Goal: Complete application form

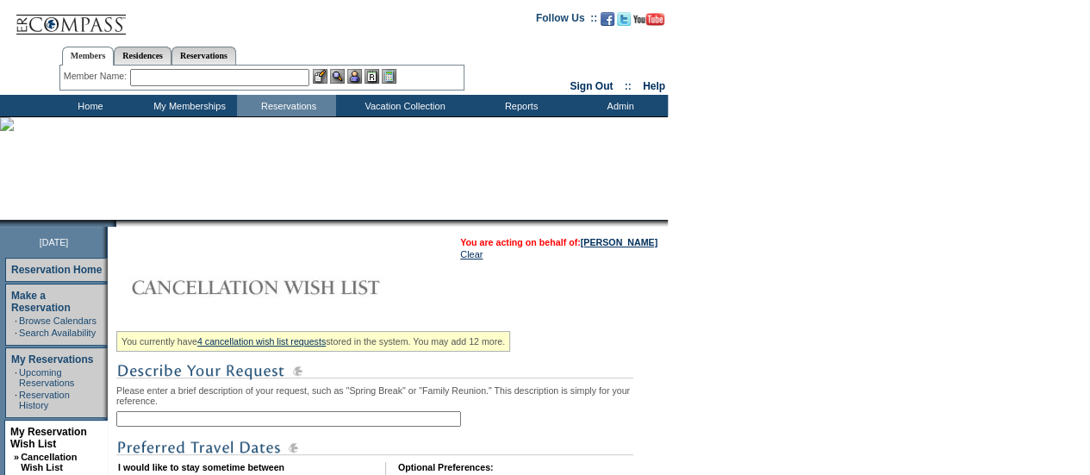
click at [200, 422] on input "text" at bounding box center [288, 419] width 345 height 16
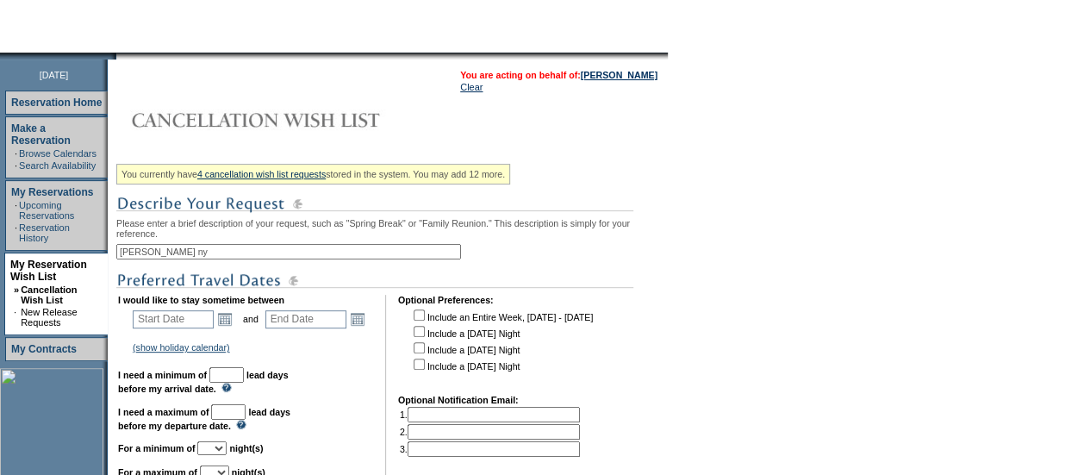
scroll to position [172, 0]
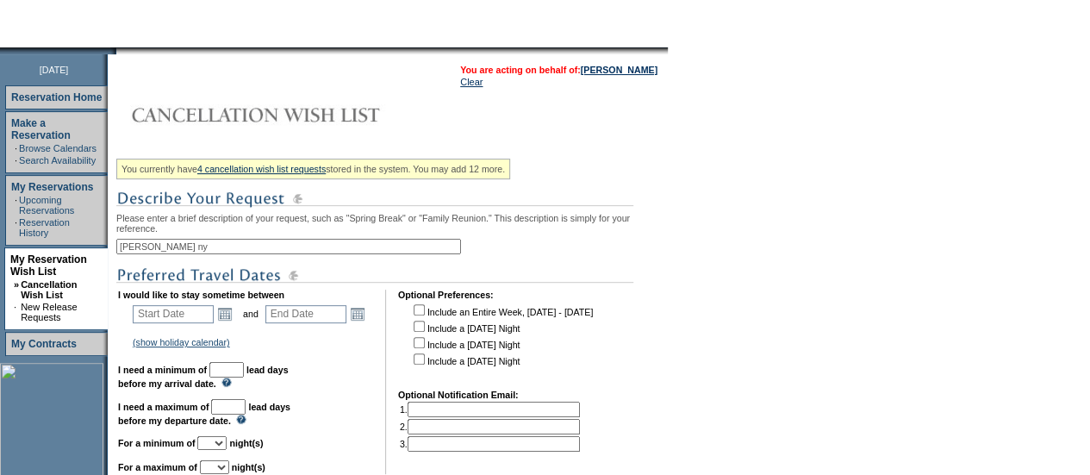
type input "[PERSON_NAME] ny"
click at [220, 316] on td "Open the calendar popup. << < [DATE] > >> S M T W T F S 1 2 3 4 5 6 7 8 9 10 11…" at bounding box center [225, 313] width 22 height 19
click at [230, 317] on link "Open the calendar popup." at bounding box center [224, 313] width 19 height 19
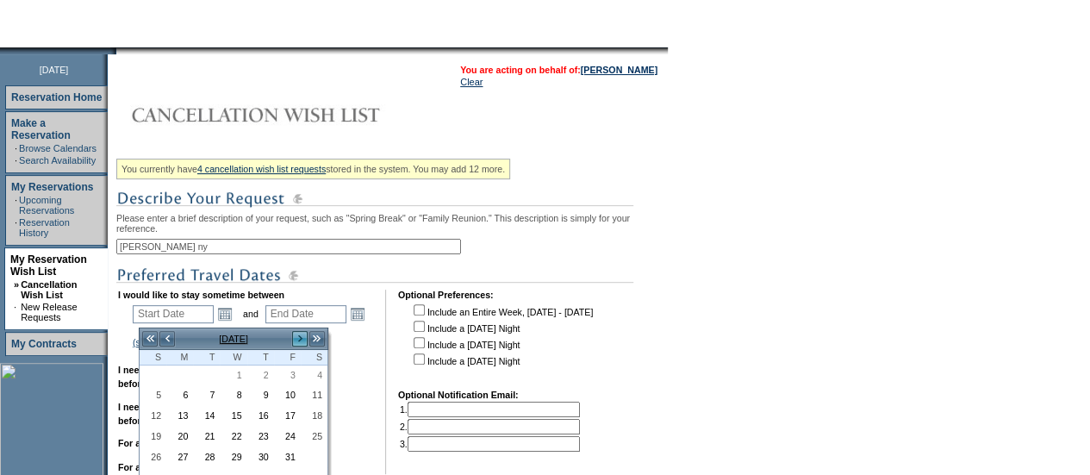
click at [295, 338] on link ">" at bounding box center [299, 338] width 17 height 17
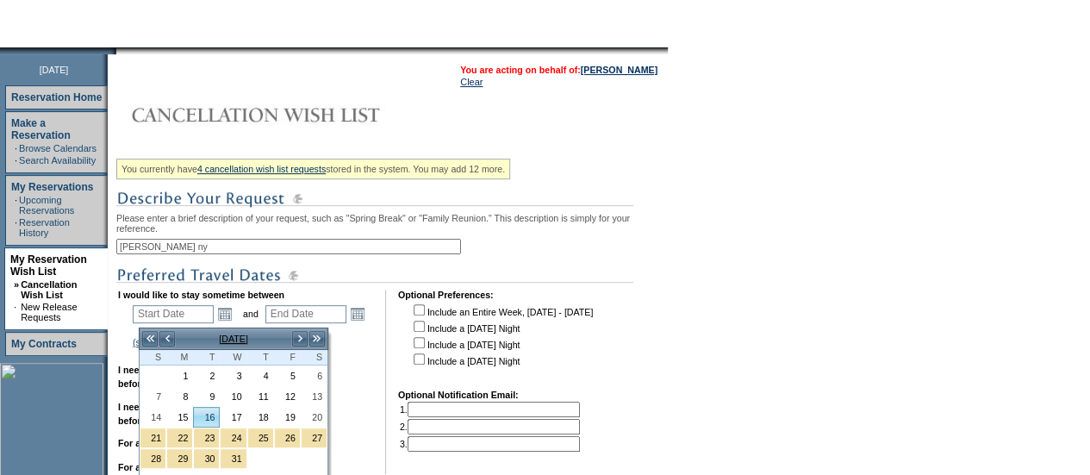
click at [210, 414] on link "16" at bounding box center [206, 416] width 25 height 19
type input "[DATE]"
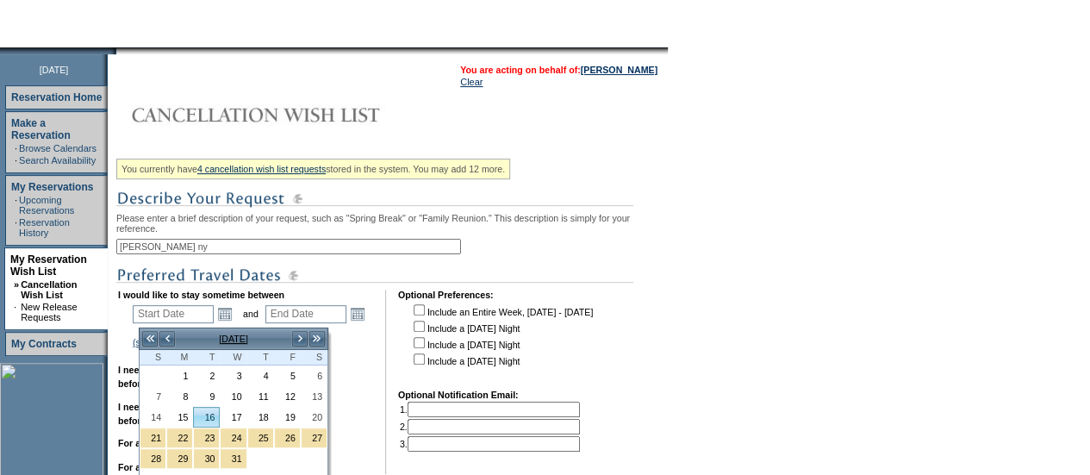
type input "77"
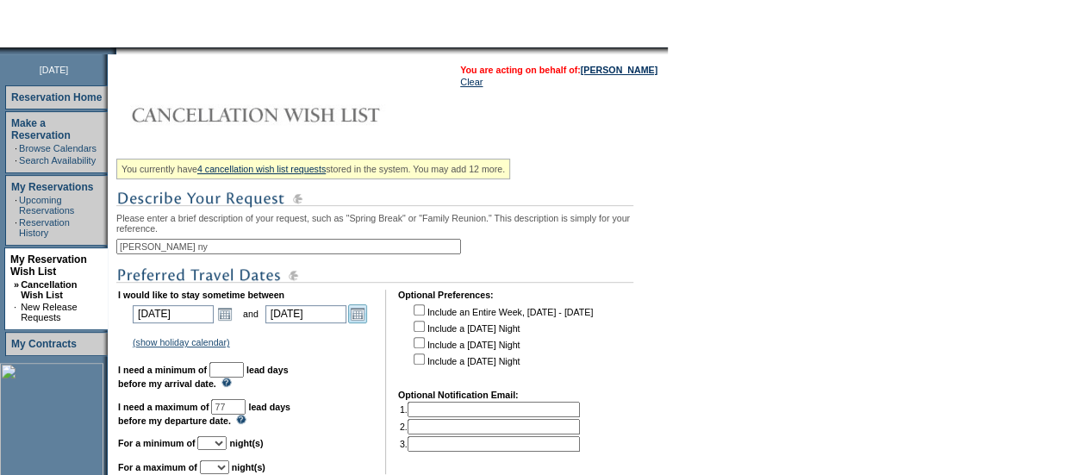
click at [362, 318] on link "Open the calendar popup." at bounding box center [357, 313] width 19 height 19
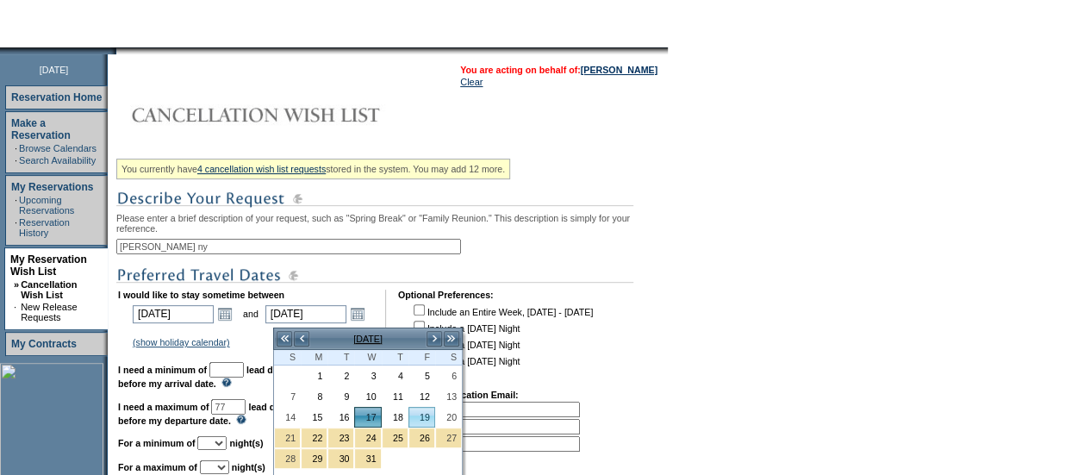
click at [421, 414] on link "19" at bounding box center [421, 416] width 25 height 19
type input "[DATE]"
type input "79"
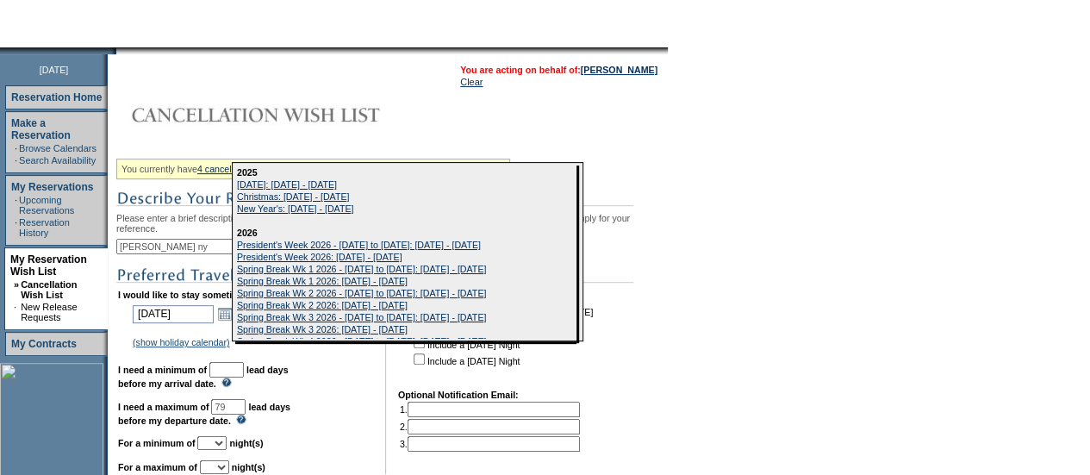
click at [244, 377] on input "text" at bounding box center [226, 370] width 34 height 16
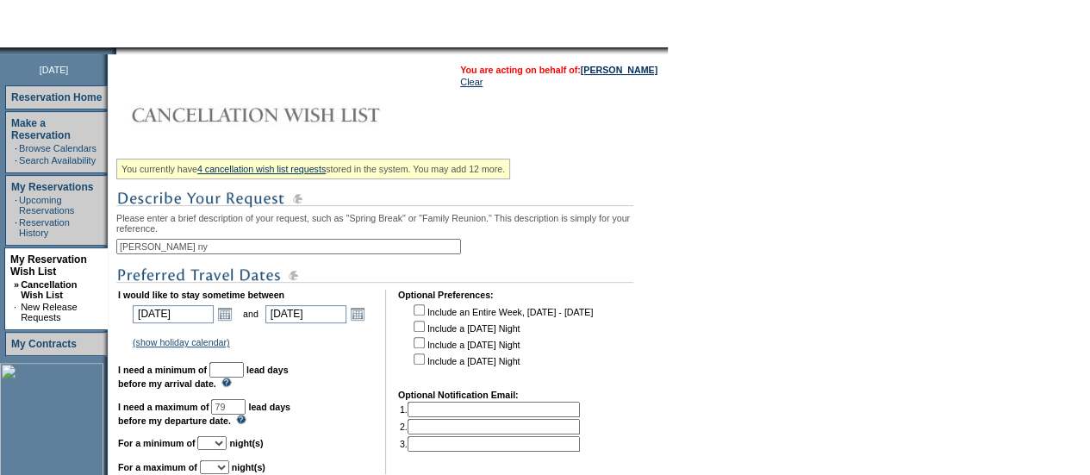
type input "30"
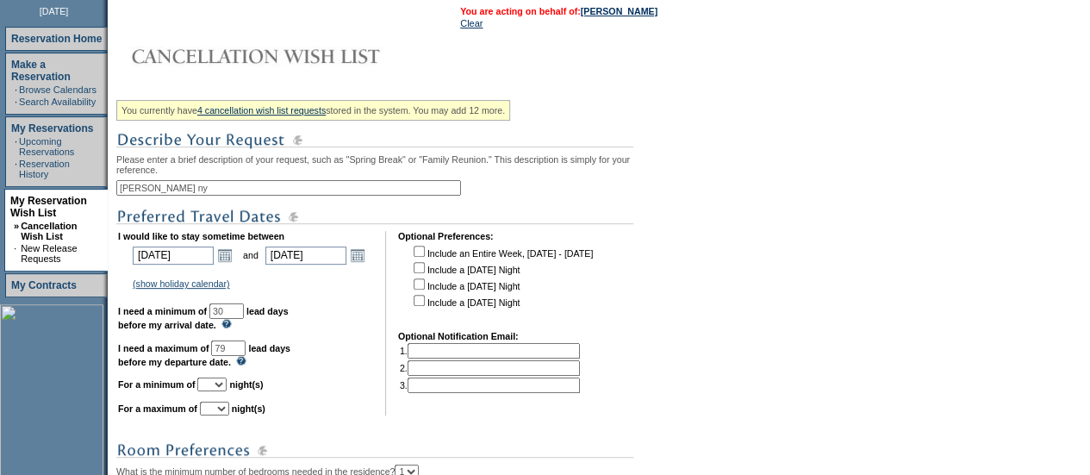
scroll to position [258, 0]
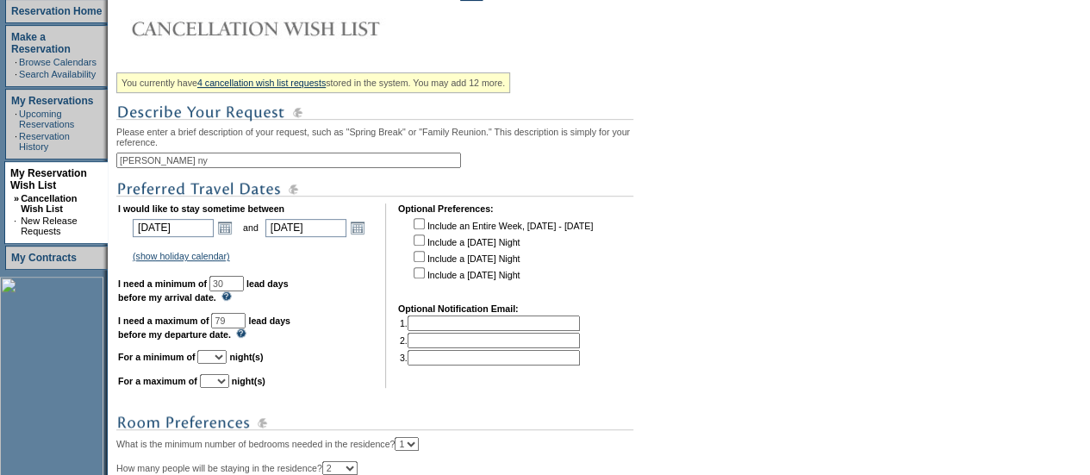
click at [227, 359] on select "1 2 3 4 5 6 7 8 9 10 11 12 13 14" at bounding box center [211, 357] width 29 height 14
select select "2"
click at [218, 358] on select "1 2 3 4 5 6 7 8 9 10 11 12 13 14" at bounding box center [211, 357] width 29 height 14
click at [229, 386] on select "1 2 3 4 5 6 7 8 9 10 11 12 13 14" at bounding box center [214, 381] width 29 height 14
select select "3"
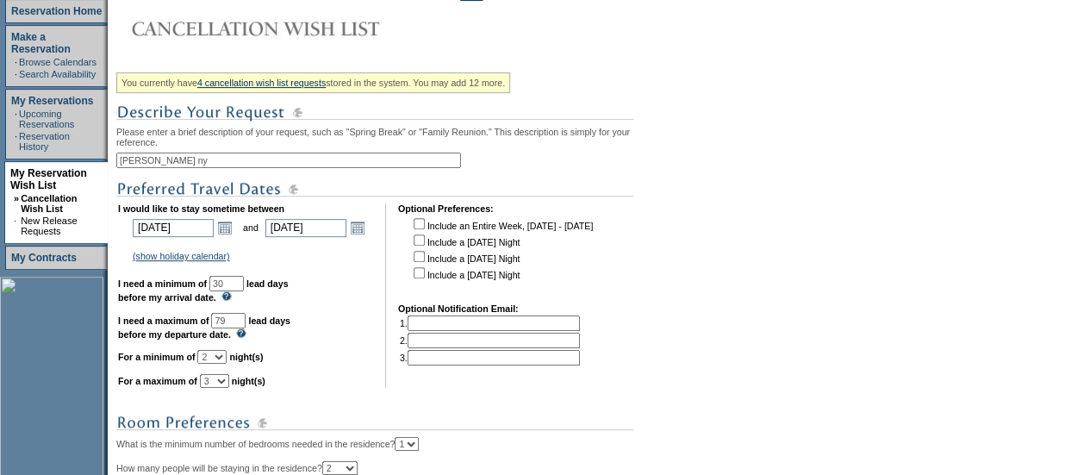
click at [221, 382] on select "1 2 3 4 5 6 7 8 9 10 11 12 13 14" at bounding box center [214, 381] width 29 height 14
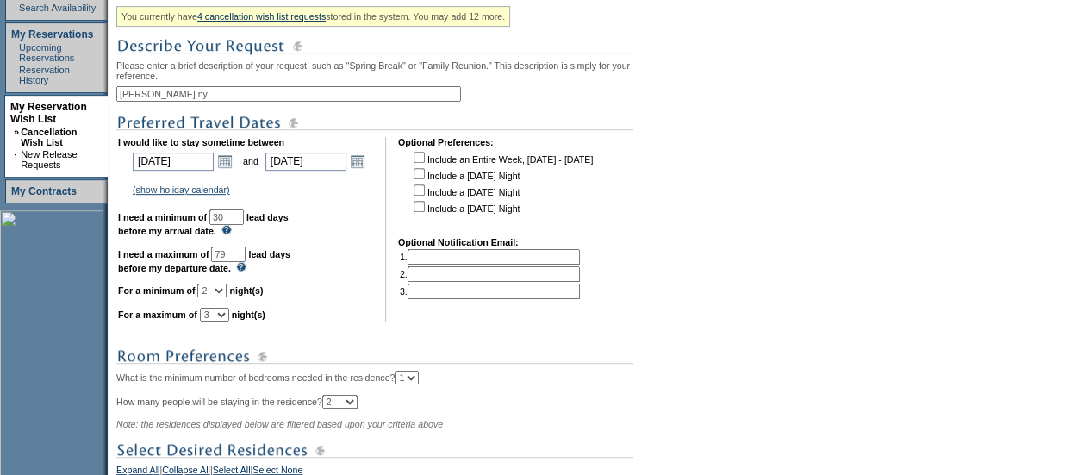
scroll to position [517, 0]
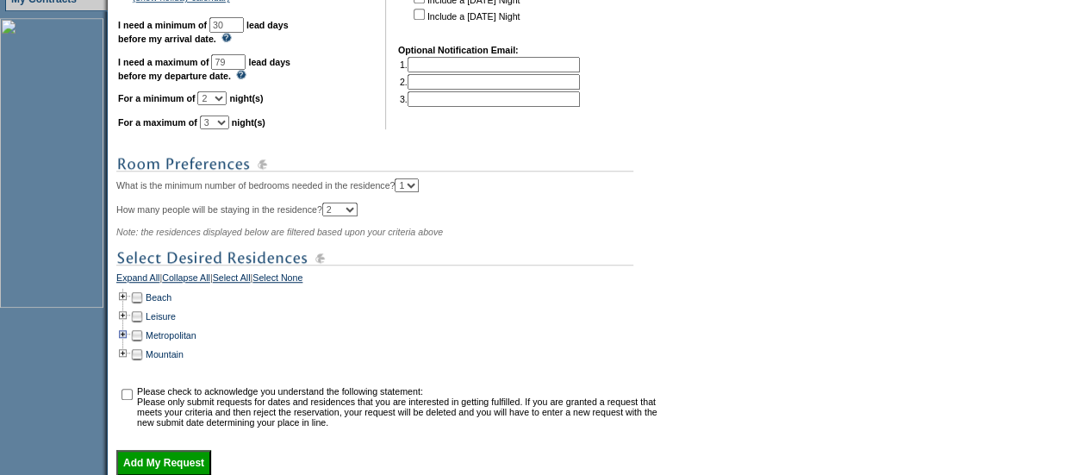
click at [130, 345] on td at bounding box center [123, 335] width 14 height 19
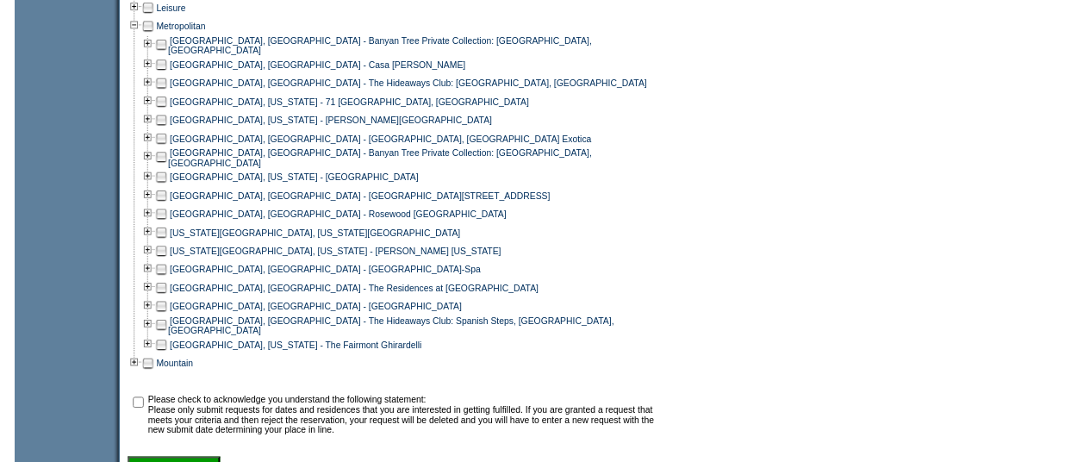
scroll to position [861, 0]
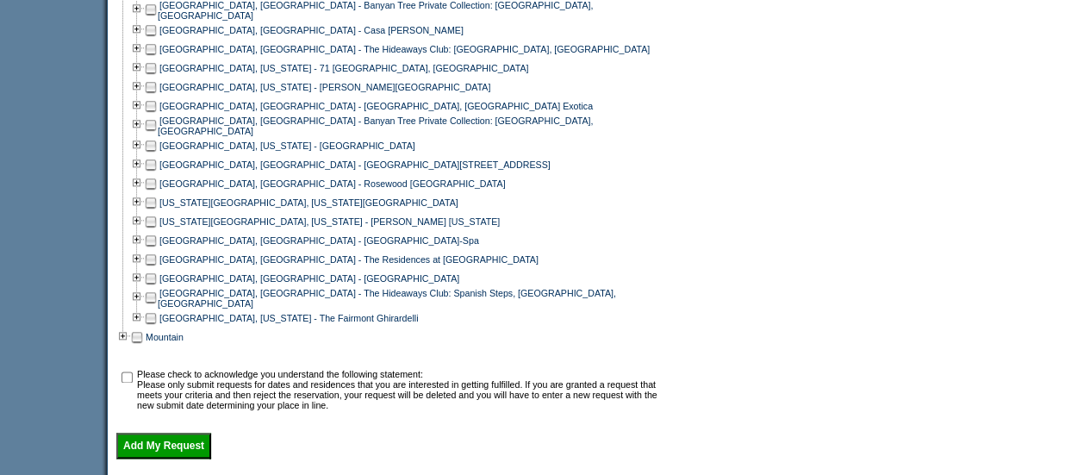
click at [152, 230] on td at bounding box center [151, 221] width 14 height 19
click at [129, 378] on input "checkbox" at bounding box center [126, 376] width 11 height 11
checkbox input "true"
click at [146, 450] on input "Add My Request" at bounding box center [163, 445] width 95 height 26
